Goal: Information Seeking & Learning: Learn about a topic

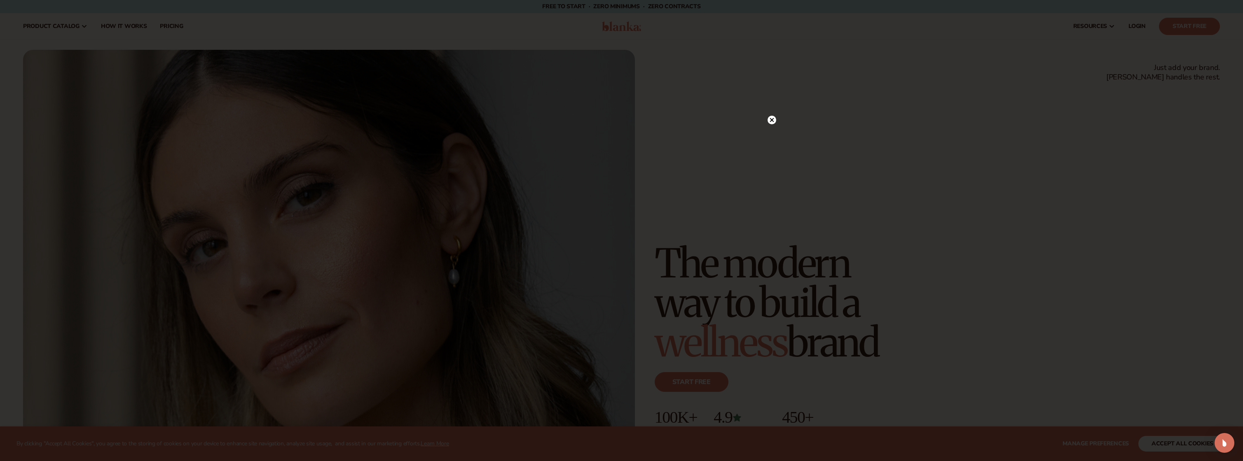
drag, startPoint x: 186, startPoint y: 27, endPoint x: 170, endPoint y: 25, distance: 16.3
click at [170, 25] on div at bounding box center [621, 230] width 1243 height 461
click at [773, 139] on circle at bounding box center [771, 137] width 9 height 9
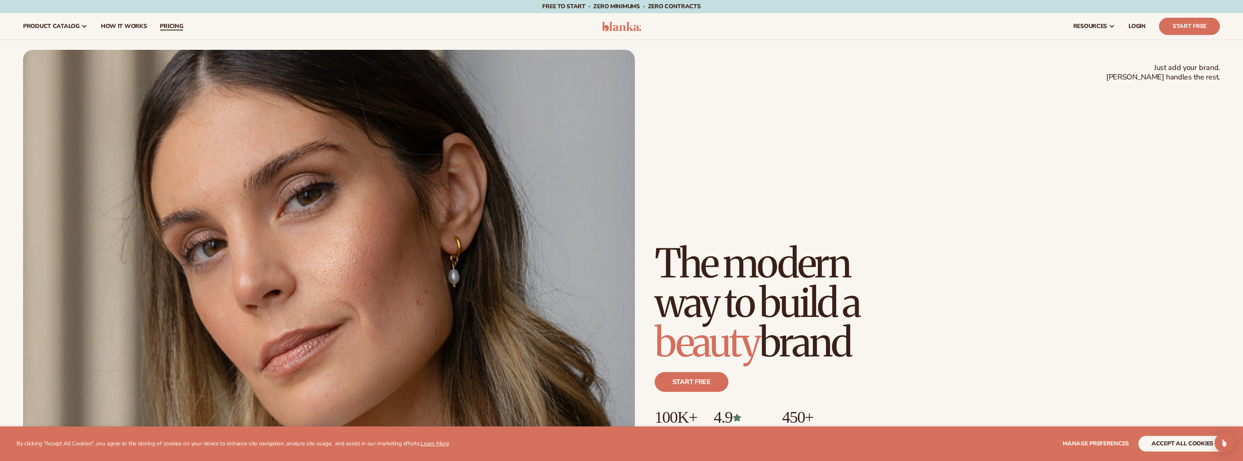
click at [161, 25] on span "pricing" at bounding box center [171, 26] width 23 height 7
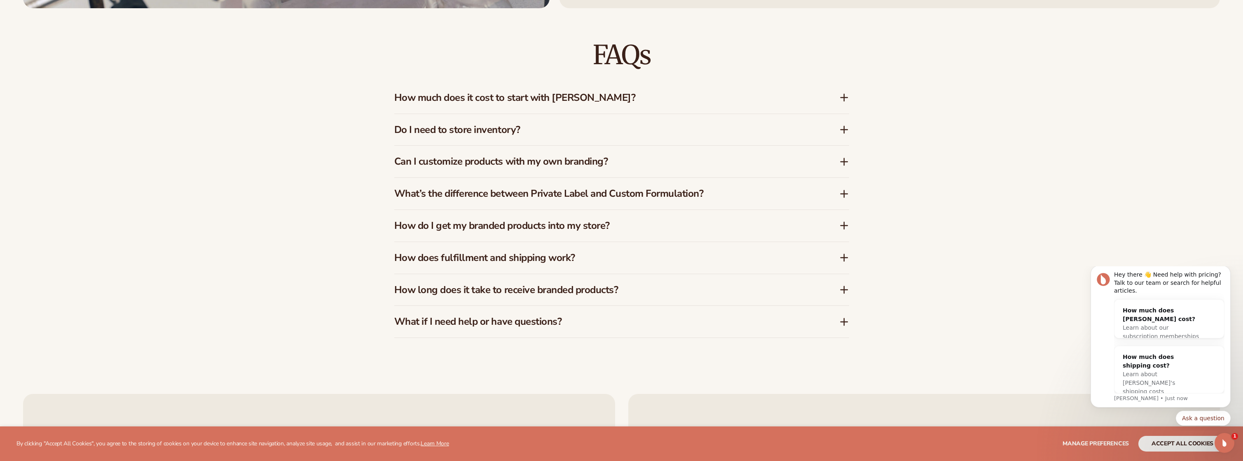
scroll to position [1708, 0]
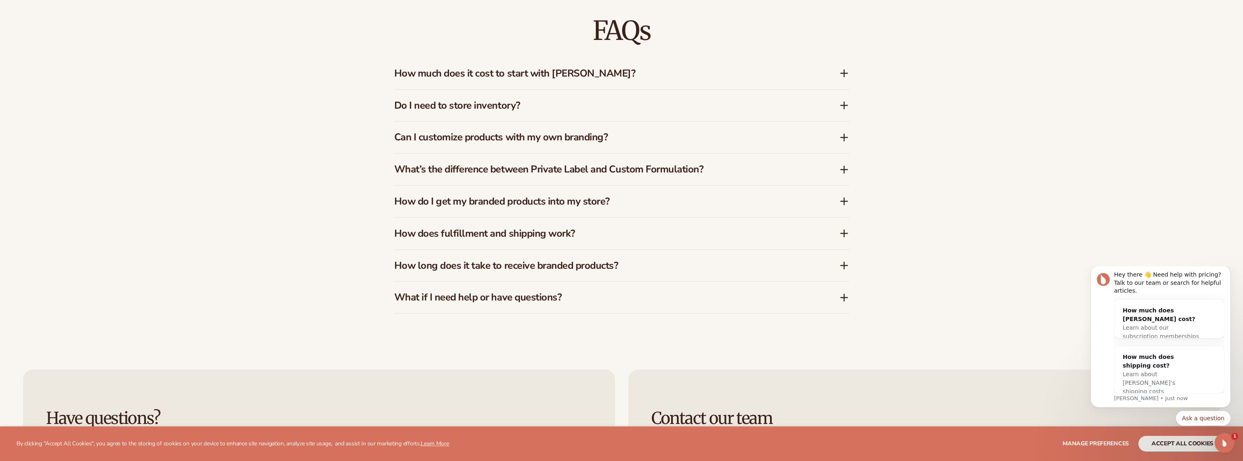
drag, startPoint x: 1244, startPoint y: 182, endPoint x: 36, endPoint y: 85, distance: 1211.7
click at [626, 134] on h3 "Can I customize products with my own branding?" at bounding box center [604, 137] width 420 height 12
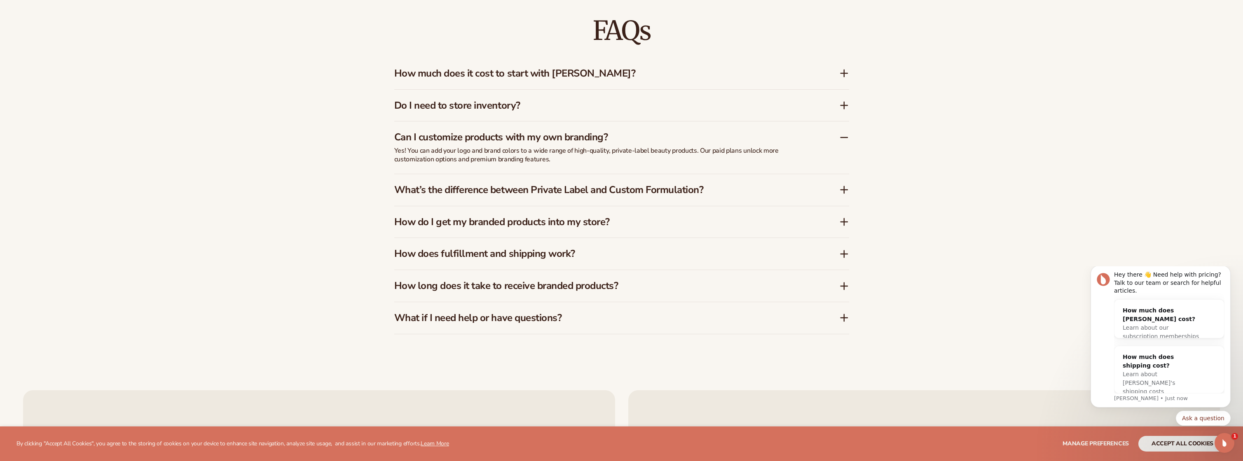
click at [626, 134] on h3 "Can I customize products with my own branding?" at bounding box center [604, 137] width 420 height 12
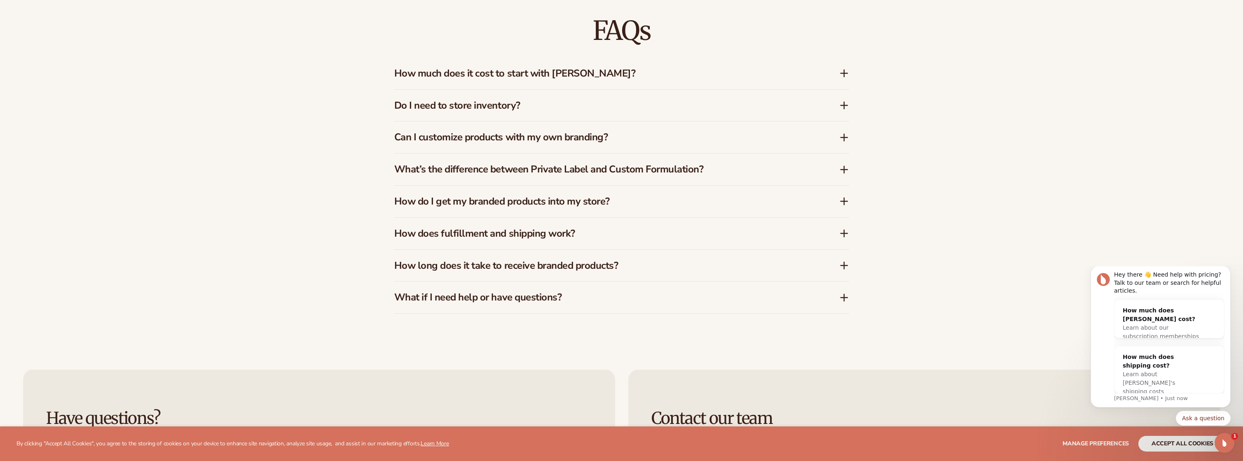
click at [645, 179] on div "What’s the difference between Private Label and Custom Formulation?" at bounding box center [621, 170] width 455 height 32
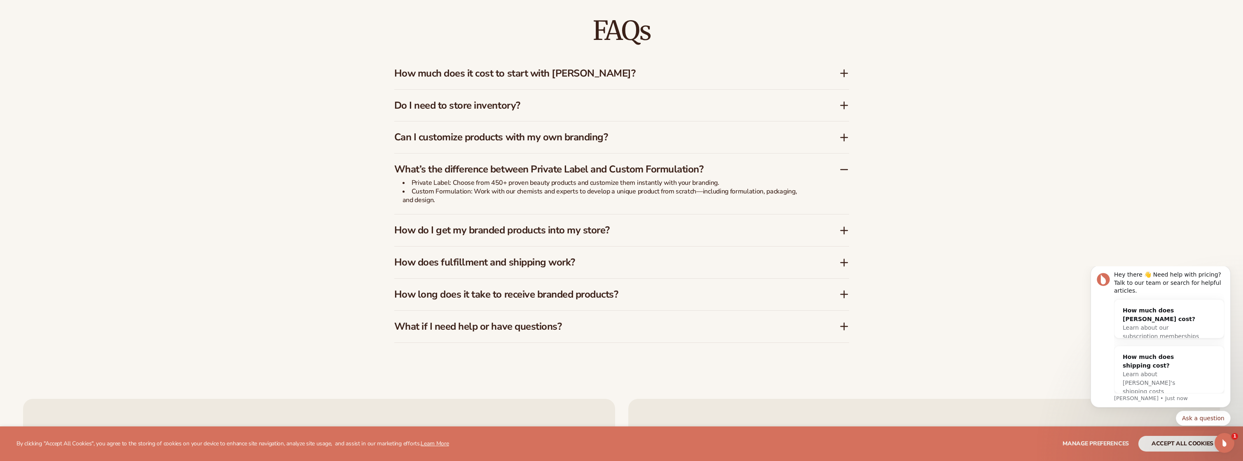
click at [545, 229] on h3 "How do I get my branded products into my store?" at bounding box center [604, 231] width 420 height 12
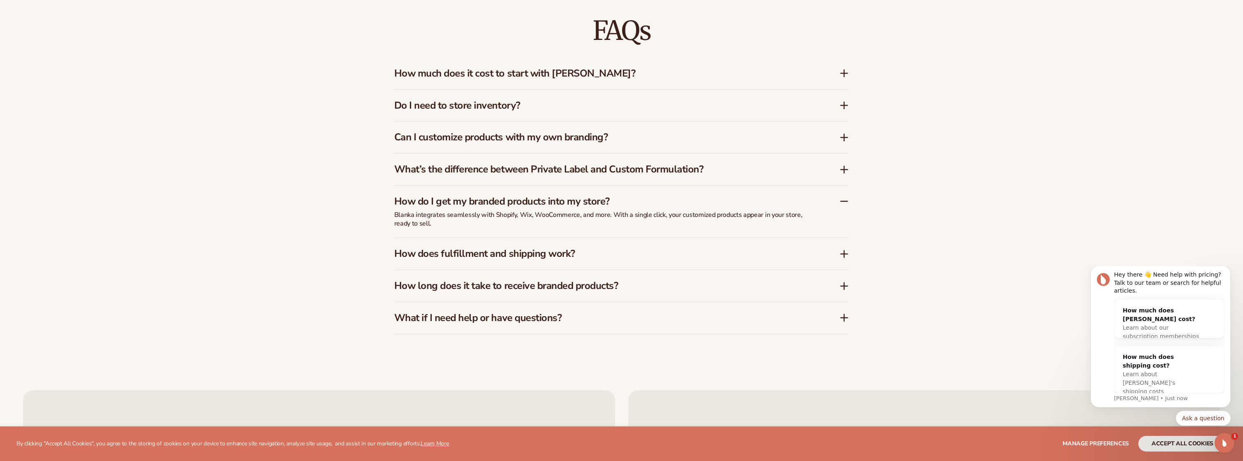
click at [551, 249] on h3 "How does fulfillment and shipping work?" at bounding box center [604, 254] width 420 height 12
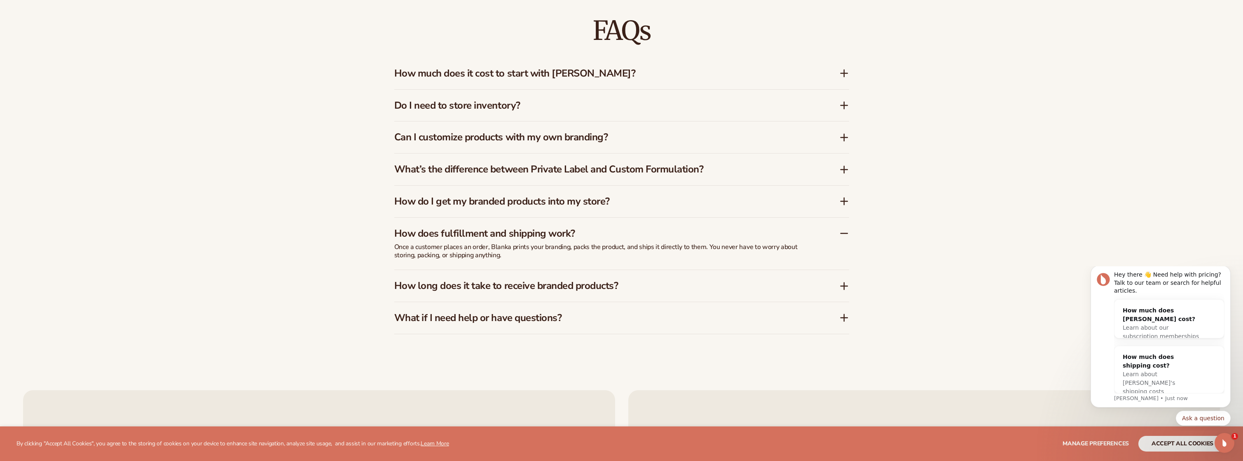
click at [578, 288] on h3 "How long does it take to receive branded products?" at bounding box center [604, 286] width 420 height 12
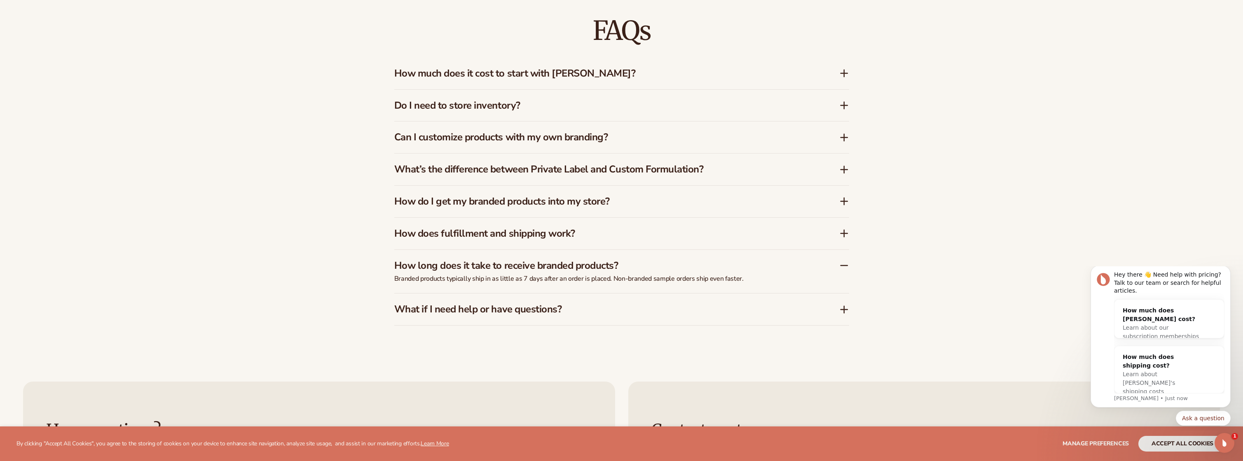
click at [561, 309] on h3 "What if I need help or have questions?" at bounding box center [604, 310] width 420 height 12
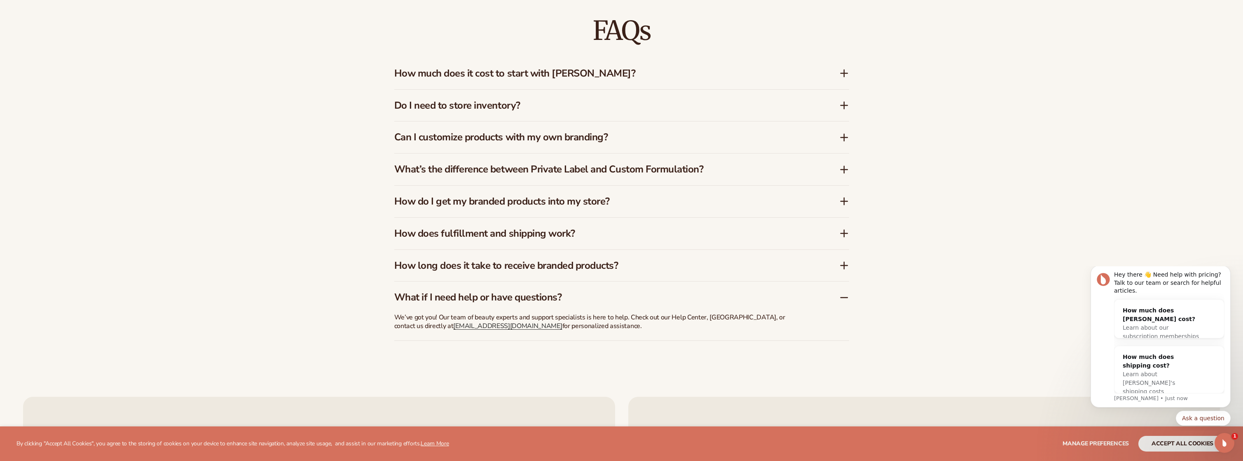
scroll to position [0, 0]
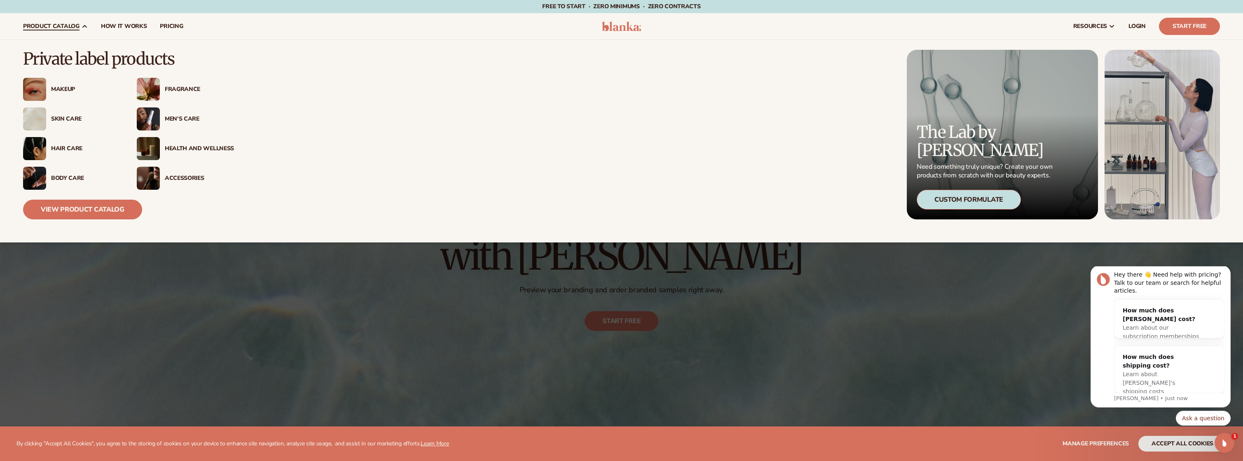
click at [60, 116] on div "Skin Care" at bounding box center [85, 119] width 69 height 7
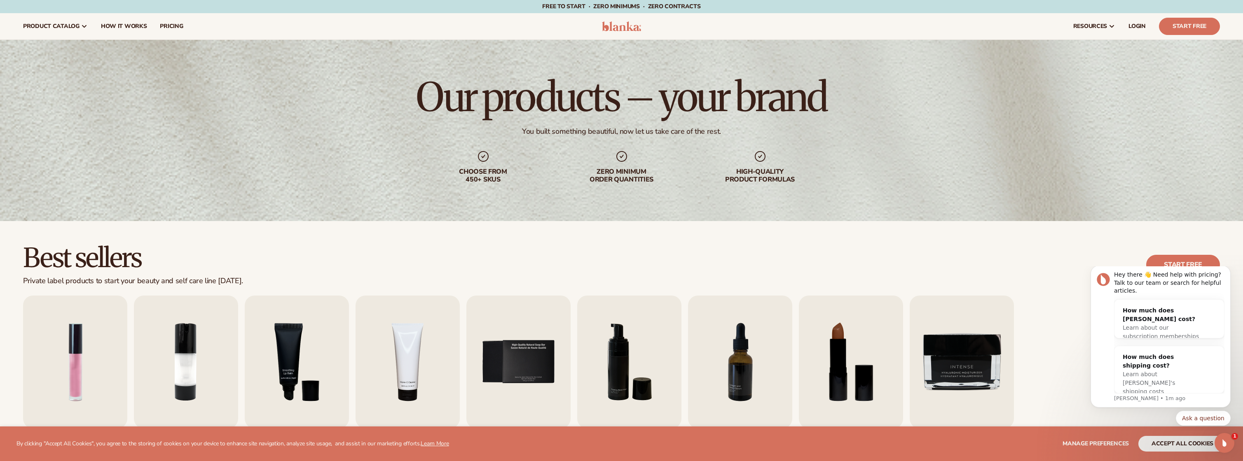
drag, startPoint x: 1247, startPoint y: 78, endPoint x: 142, endPoint y: 15, distance: 1106.3
click at [304, 357] on img "3 / 9" at bounding box center [297, 362] width 104 height 133
click at [281, 348] on img "3 / 9" at bounding box center [297, 362] width 104 height 133
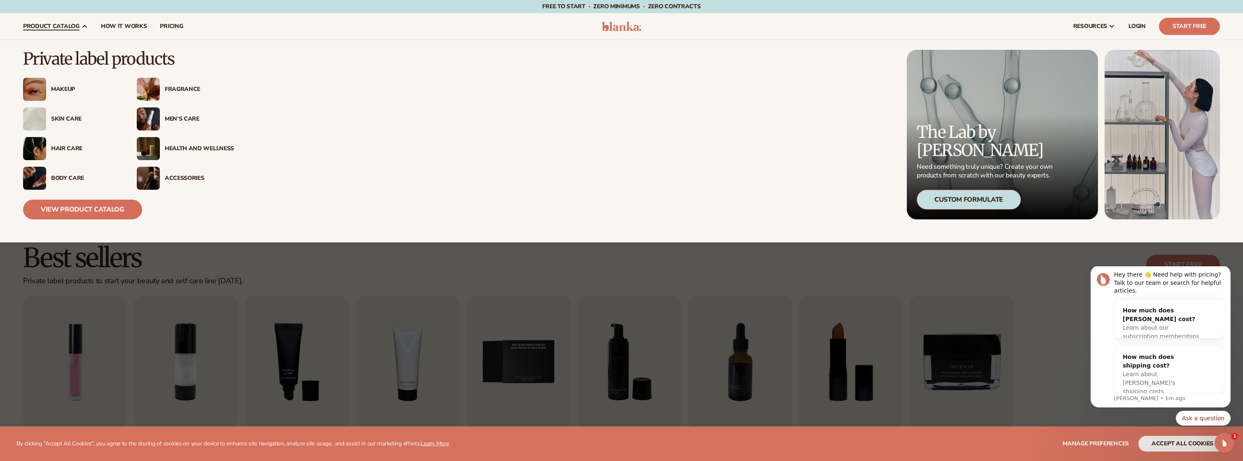
click at [68, 85] on div "Makeup" at bounding box center [71, 89] width 97 height 23
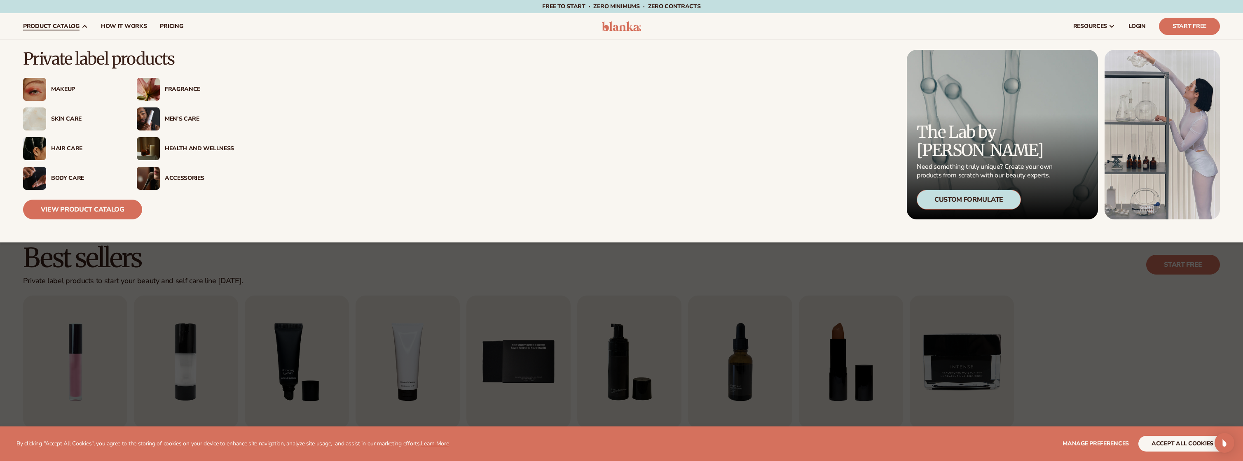
click at [58, 119] on div "Skin Care" at bounding box center [85, 119] width 69 height 7
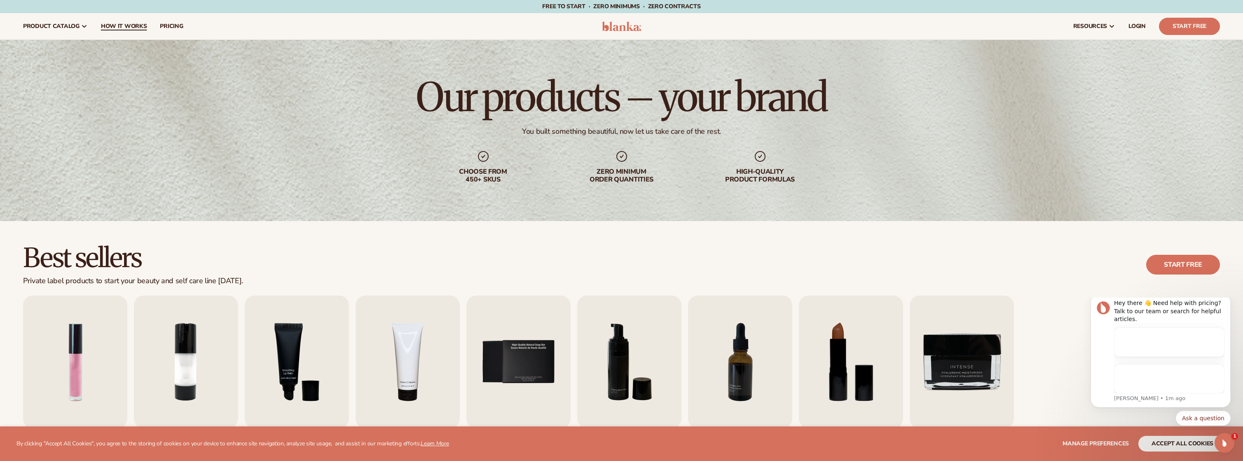
click at [136, 21] on link "How It Works" at bounding box center [123, 26] width 59 height 26
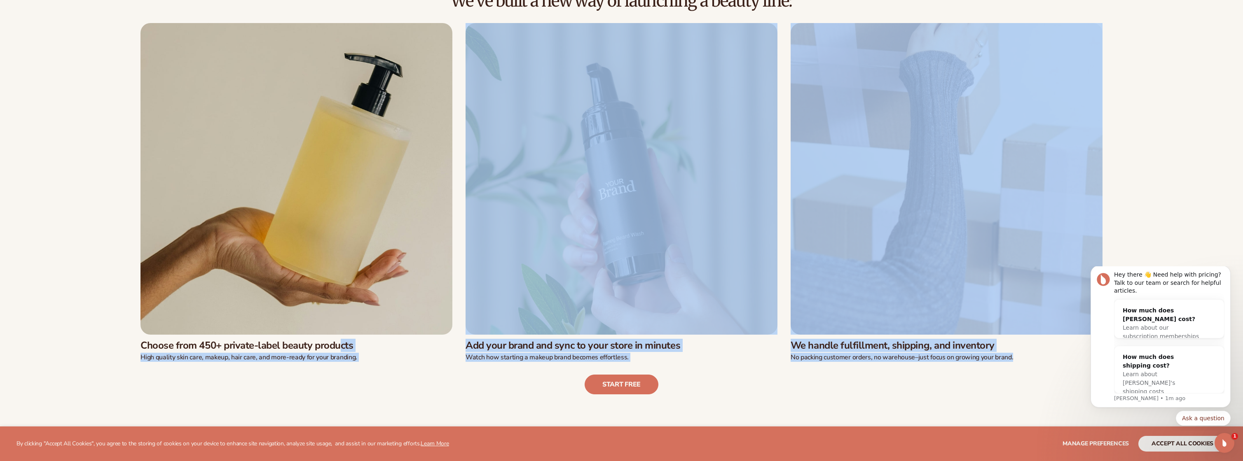
drag, startPoint x: 210, startPoint y: 341, endPoint x: 378, endPoint y: 365, distance: 170.2
click at [378, 365] on div "We’ve built a new way of launching a beauty line: Choose from 450+ private-labe…" at bounding box center [621, 193] width 1197 height 403
click at [377, 365] on div "Start free" at bounding box center [621, 378] width 1197 height 33
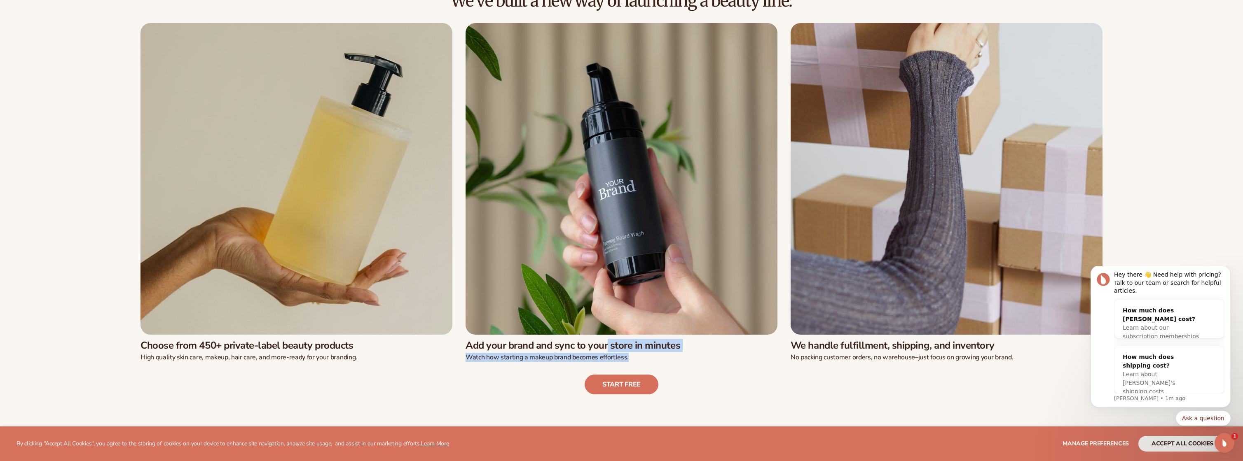
drag, startPoint x: 510, startPoint y: 338, endPoint x: 702, endPoint y: 353, distance: 193.4
click at [702, 353] on div "Add your brand and sync to your store in minutes Watch how starting a makeup br…" at bounding box center [622, 348] width 312 height 27
click at [702, 353] on p "Watch how starting a makeup brand becomes effortless." at bounding box center [622, 357] width 312 height 9
drag, startPoint x: 782, startPoint y: 346, endPoint x: 1048, endPoint y: 360, distance: 266.9
click at [1048, 360] on div "Choose from 450+ private-label beauty products High quality skin care, makeup, …" at bounding box center [621, 192] width 995 height 339
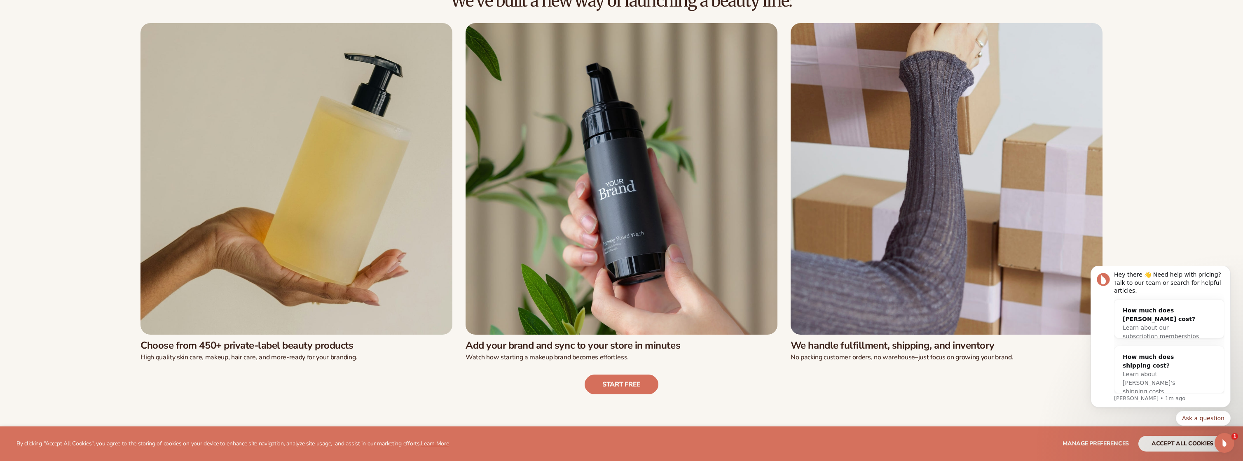
drag, startPoint x: 894, startPoint y: 385, endPoint x: 888, endPoint y: 384, distance: 5.4
click at [894, 385] on div "Start free" at bounding box center [621, 378] width 1197 height 33
drag, startPoint x: 945, startPoint y: 359, endPoint x: 1025, endPoint y: 359, distance: 79.9
click at [1025, 359] on p "No packing customer orders, no warehouse–just focus on growing your brand." at bounding box center [947, 357] width 312 height 9
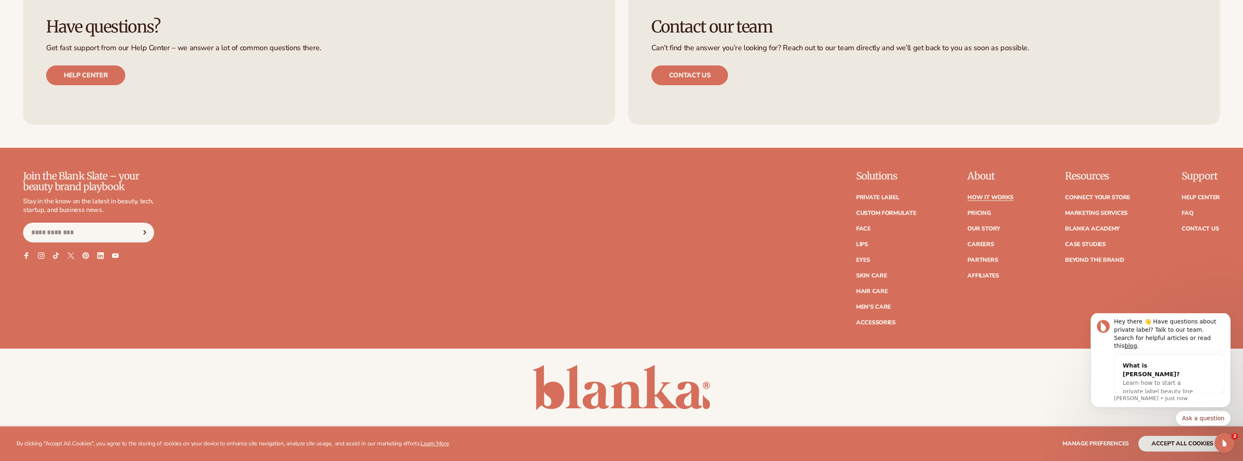
scroll to position [2930, 0]
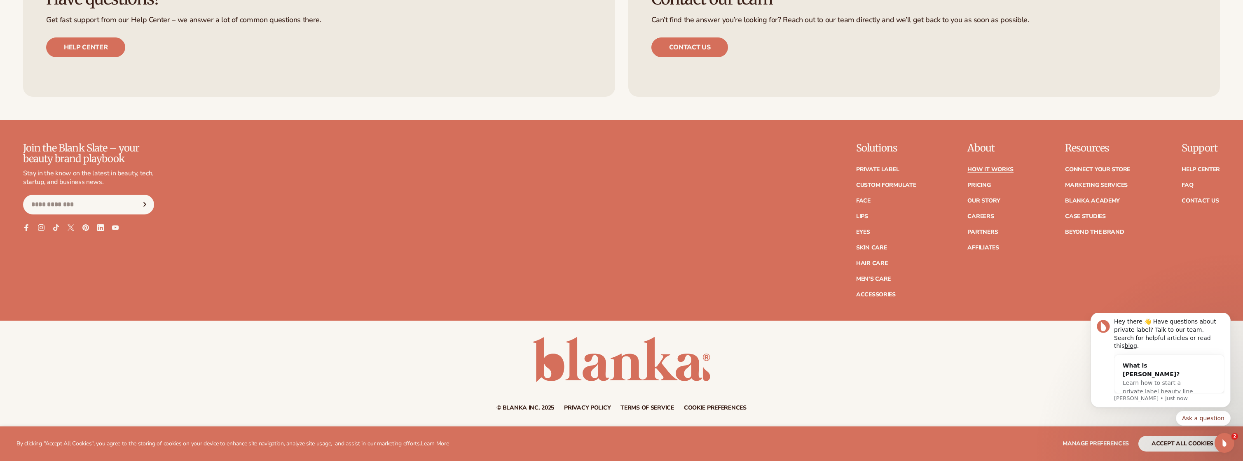
click at [1191, 181] on ul "Help Center FAQ Contact Us" at bounding box center [1201, 181] width 38 height 45
click at [1190, 183] on link "FAQ" at bounding box center [1188, 186] width 12 height 6
